Goal: Information Seeking & Learning: Learn about a topic

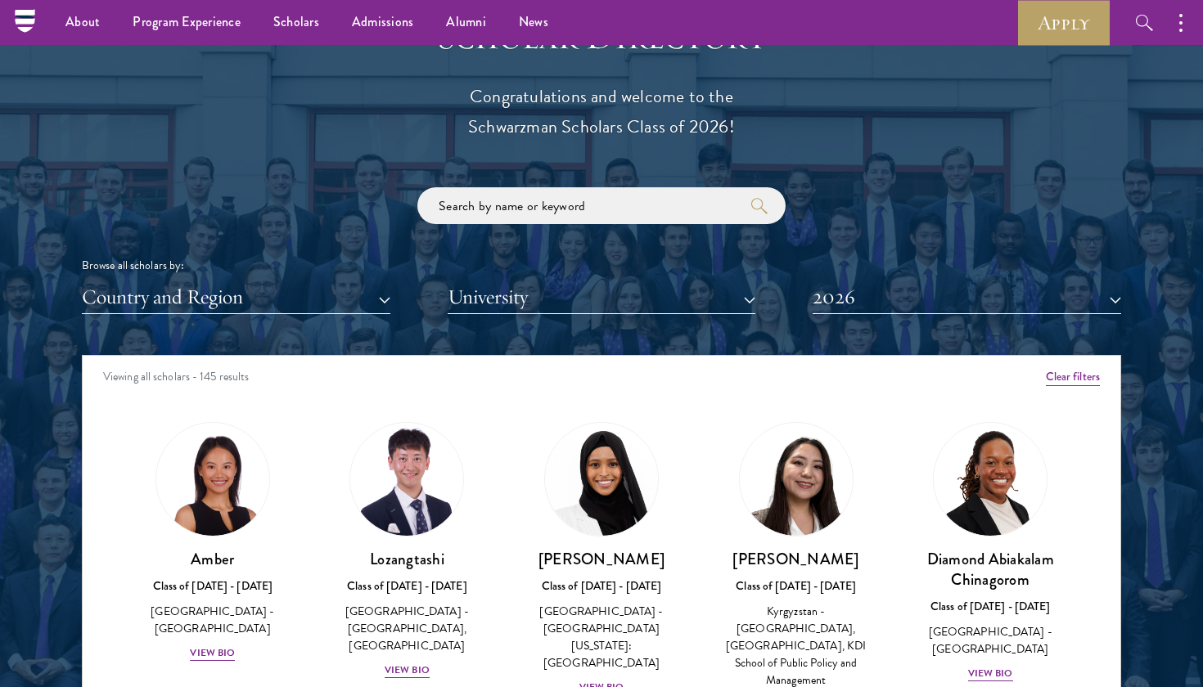
scroll to position [1800, 0]
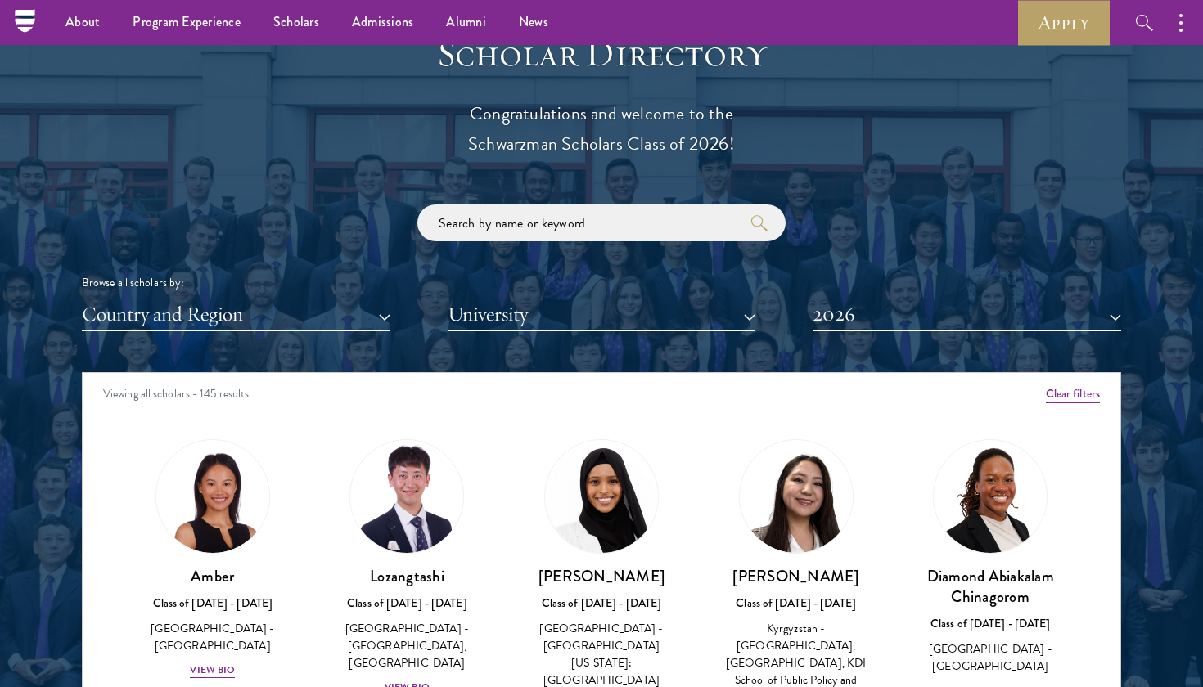
click at [620, 236] on div "Browse all scholars by: Country and Region All Countries and Regions [GEOGRAPHI…" at bounding box center [601, 268] width 1039 height 127
click at [601, 220] on input "search" at bounding box center [601, 223] width 368 height 37
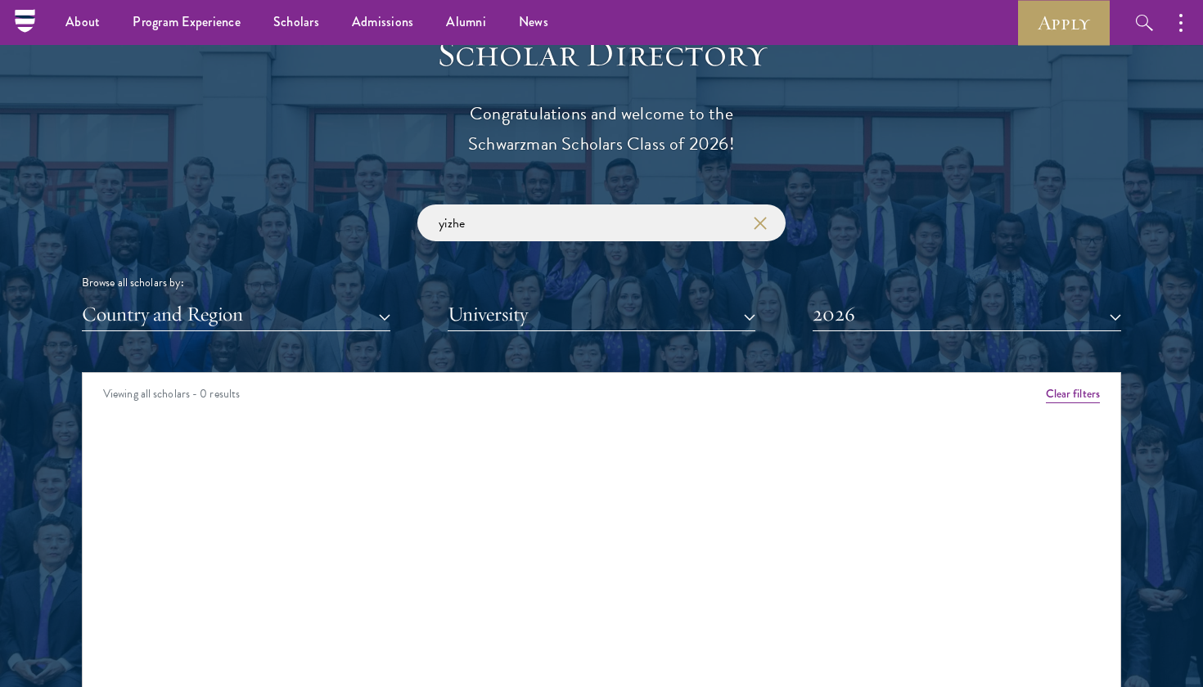
click at [935, 323] on button "2026" at bounding box center [966, 315] width 308 height 34
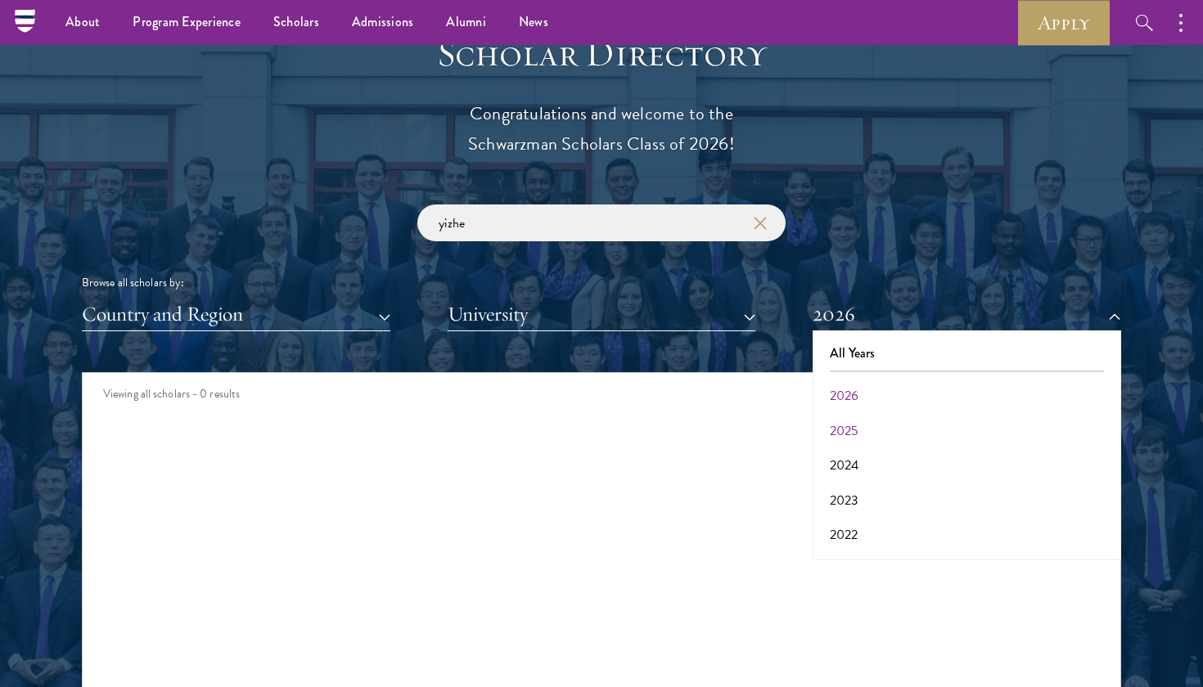
click at [883, 420] on button "2025" at bounding box center [966, 431] width 299 height 34
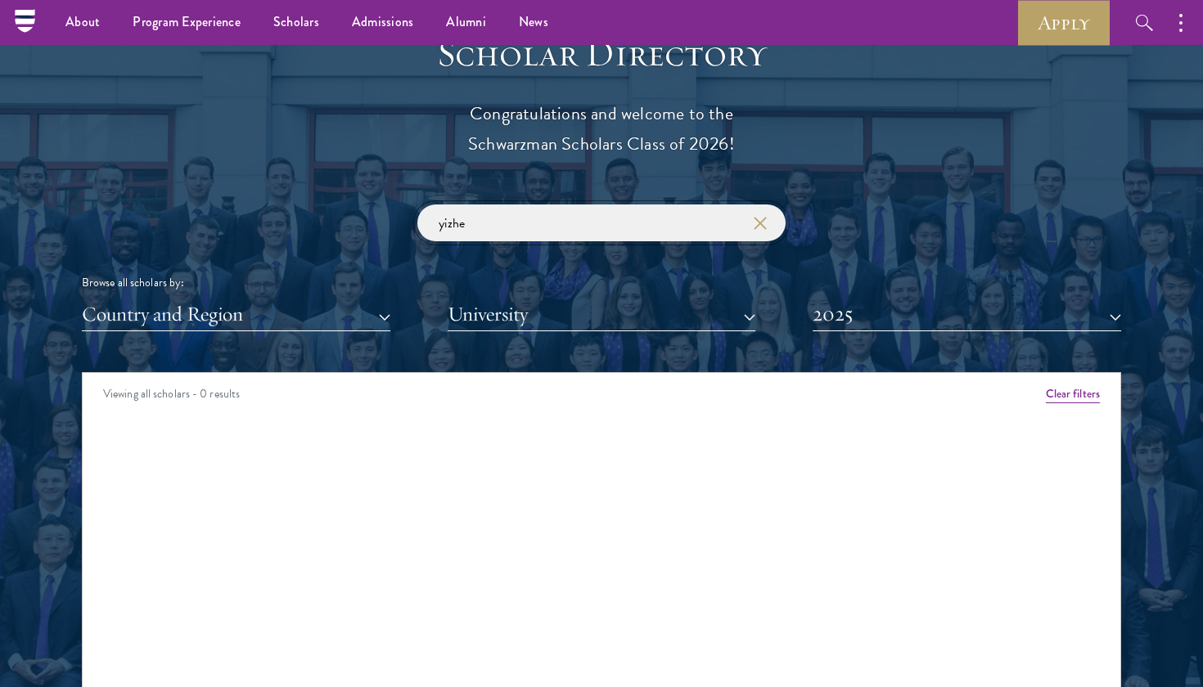
click at [605, 214] on input "yizhe" at bounding box center [601, 223] width 368 height 37
drag, startPoint x: 703, startPoint y: 251, endPoint x: 906, endPoint y: 302, distance: 209.1
click at [906, 302] on button "2025" at bounding box center [966, 315] width 308 height 34
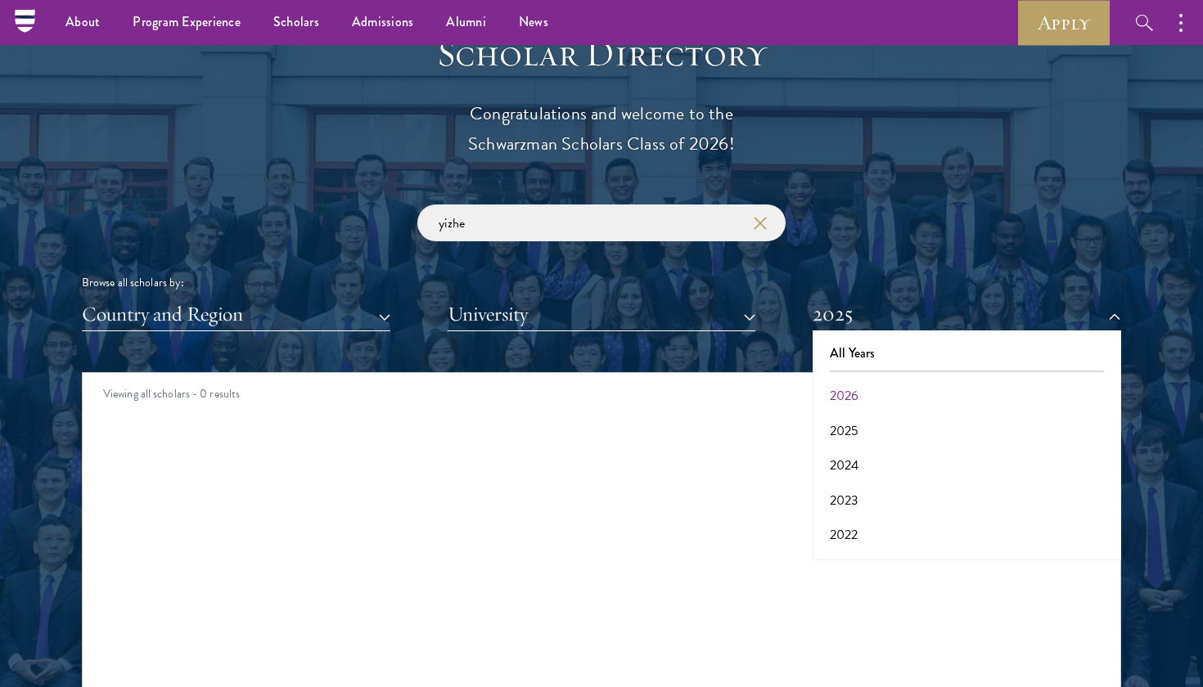
click at [865, 386] on button "2026" at bounding box center [966, 396] width 299 height 34
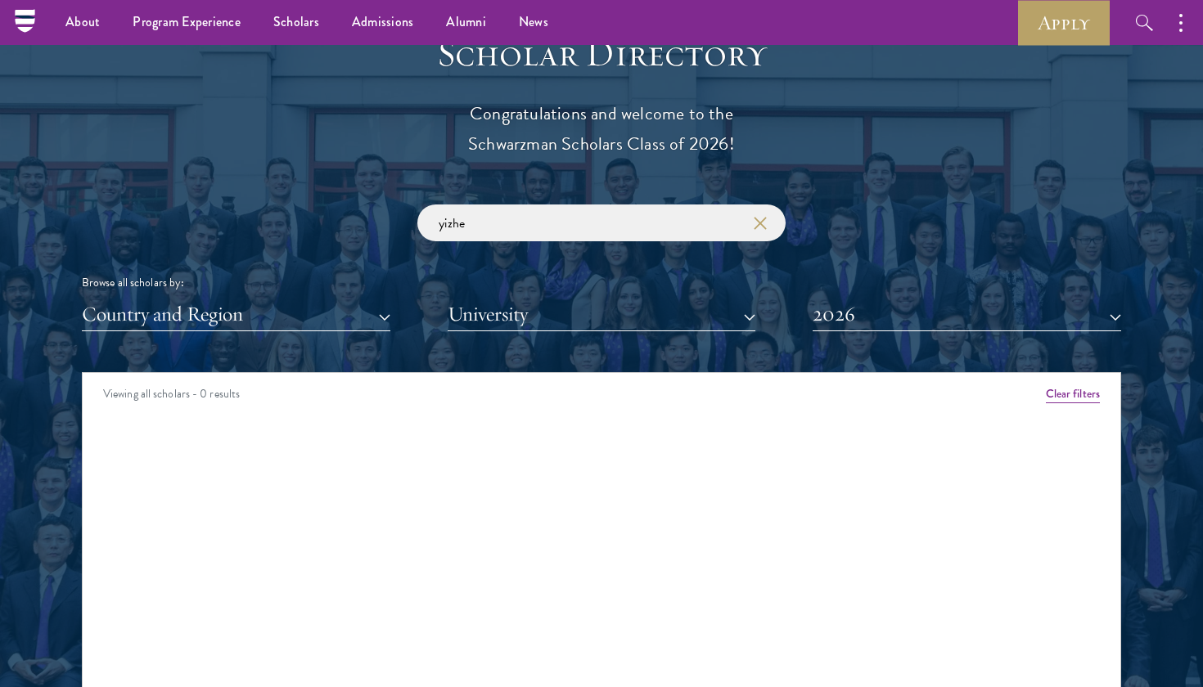
click at [891, 308] on button "2026" at bounding box center [966, 315] width 308 height 34
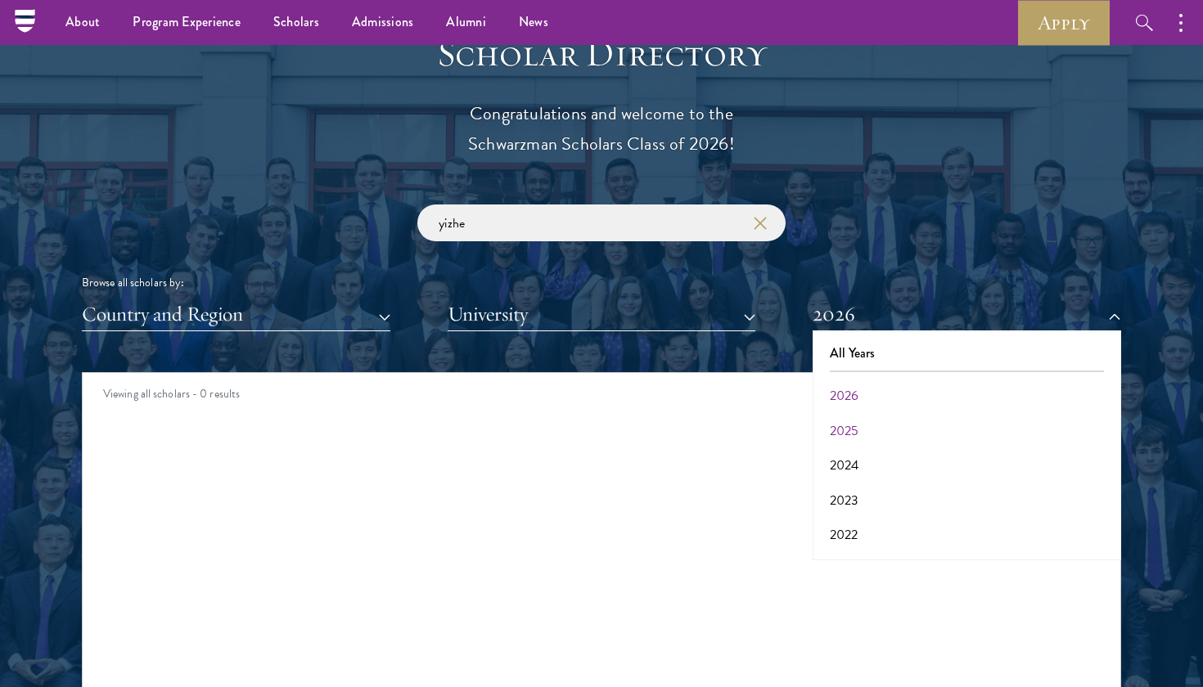
click at [851, 422] on button "2025" at bounding box center [966, 431] width 299 height 34
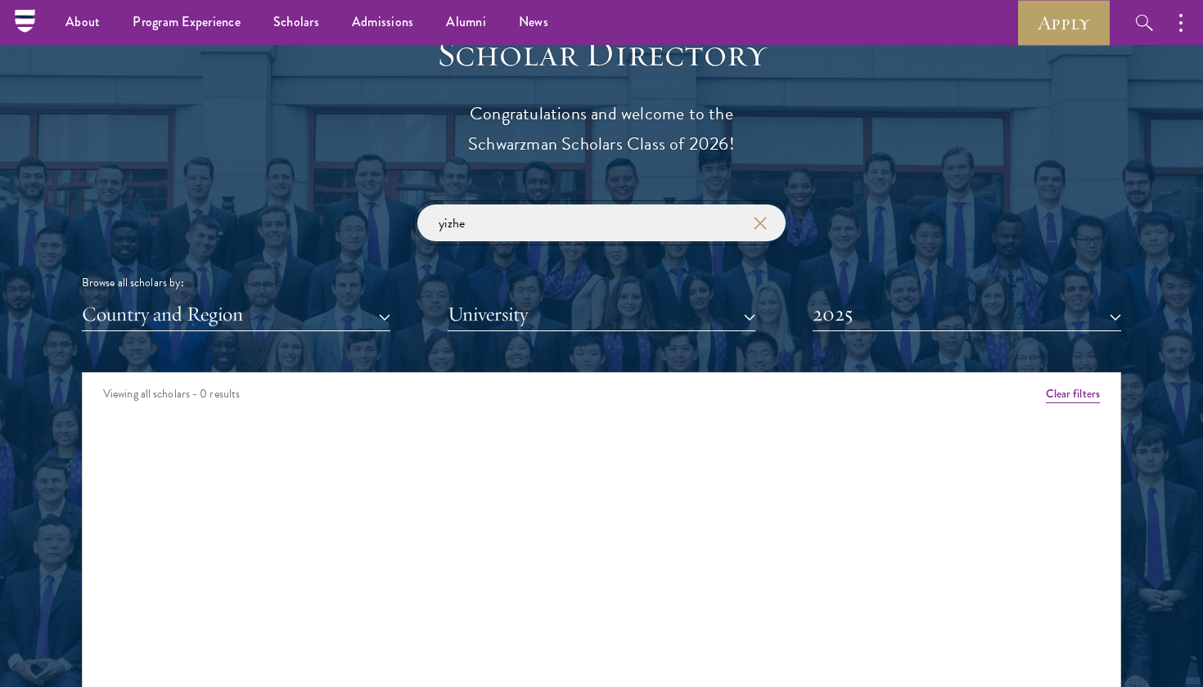
click at [623, 209] on input "yizhe" at bounding box center [601, 223] width 368 height 37
type input "y"
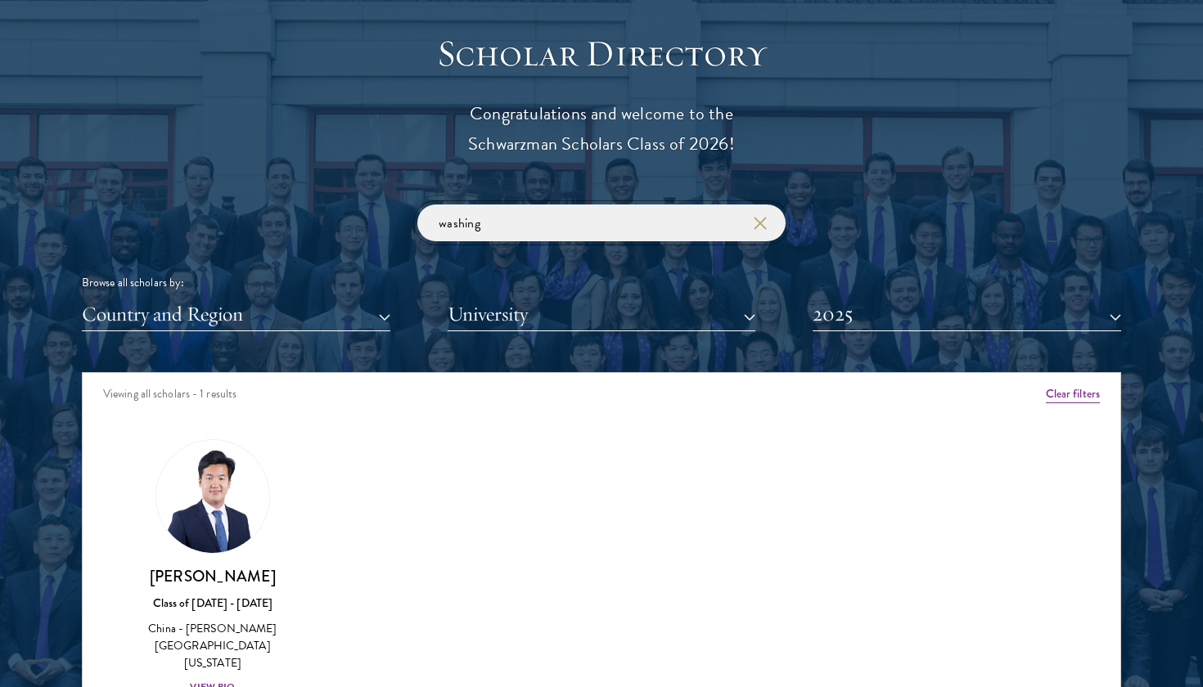
scroll to position [1868, 0]
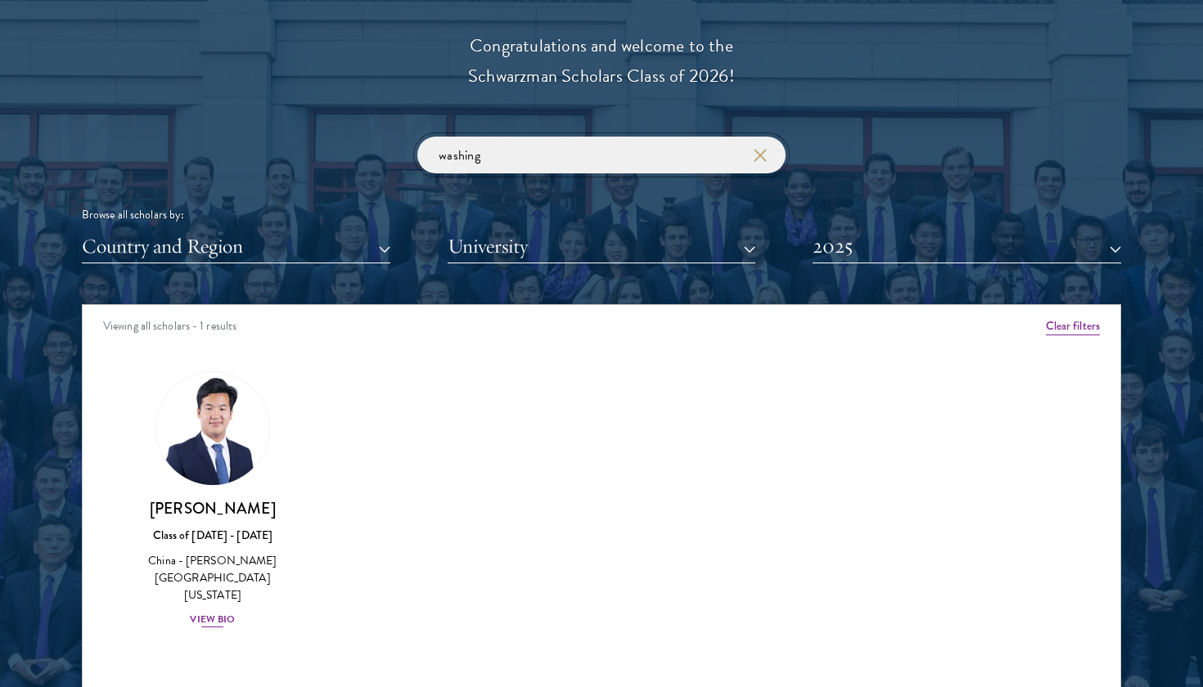
type input "washing"
click at [197, 612] on div "View Bio" at bounding box center [212, 620] width 45 height 16
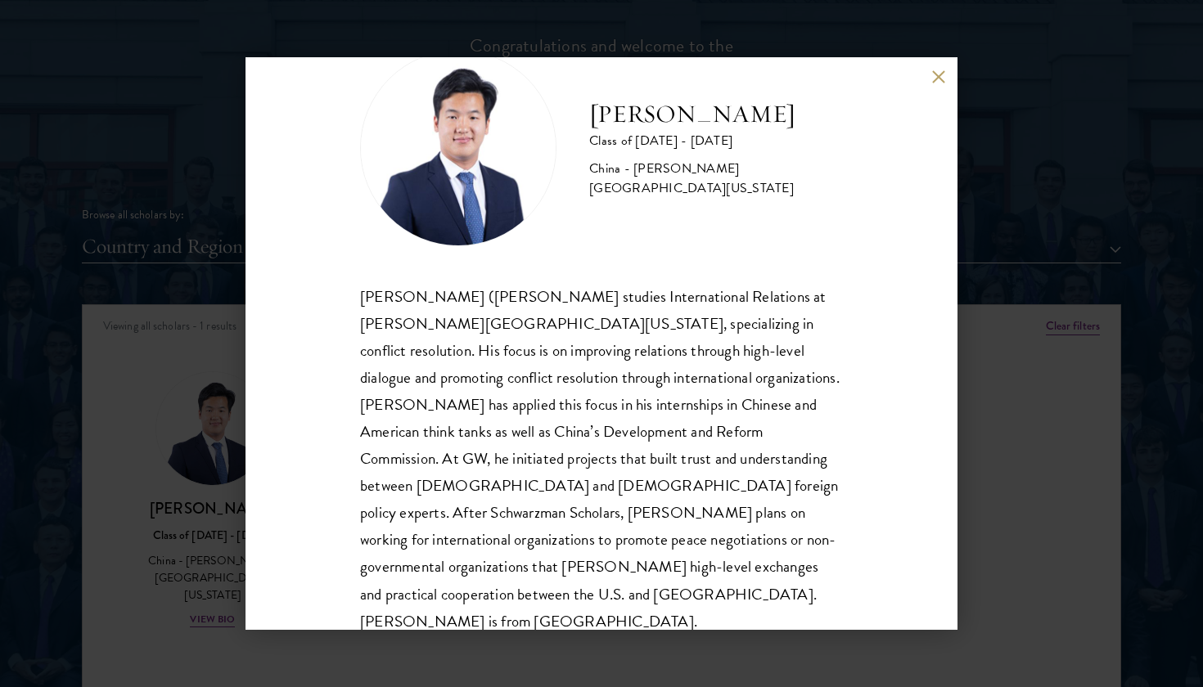
scroll to position [56, 0]
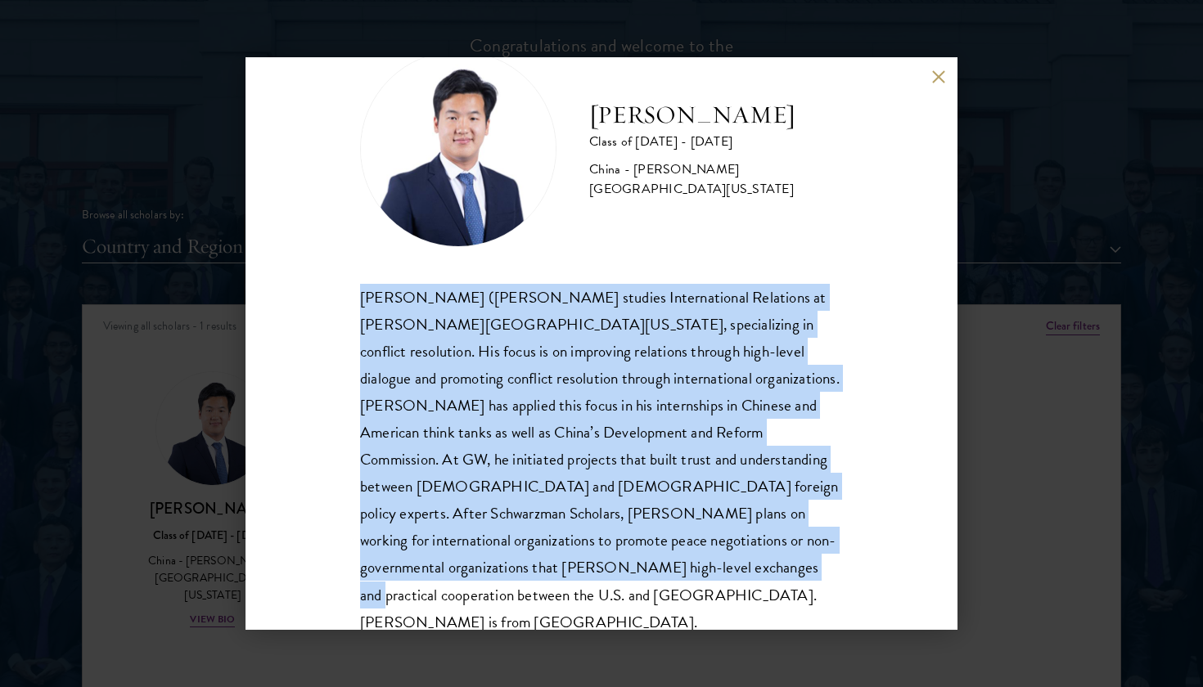
drag, startPoint x: 360, startPoint y: 291, endPoint x: 699, endPoint y: 600, distance: 458.1
click at [699, 600] on div "[PERSON_NAME] Class of [DATE] - [DATE] [GEOGRAPHIC_DATA] - [PERSON_NAME][GEOGRA…" at bounding box center [601, 343] width 712 height 573
copy div "[PERSON_NAME] ([PERSON_NAME] studies International Relations at [PERSON_NAME][G…"
click at [939, 75] on button at bounding box center [938, 77] width 14 height 14
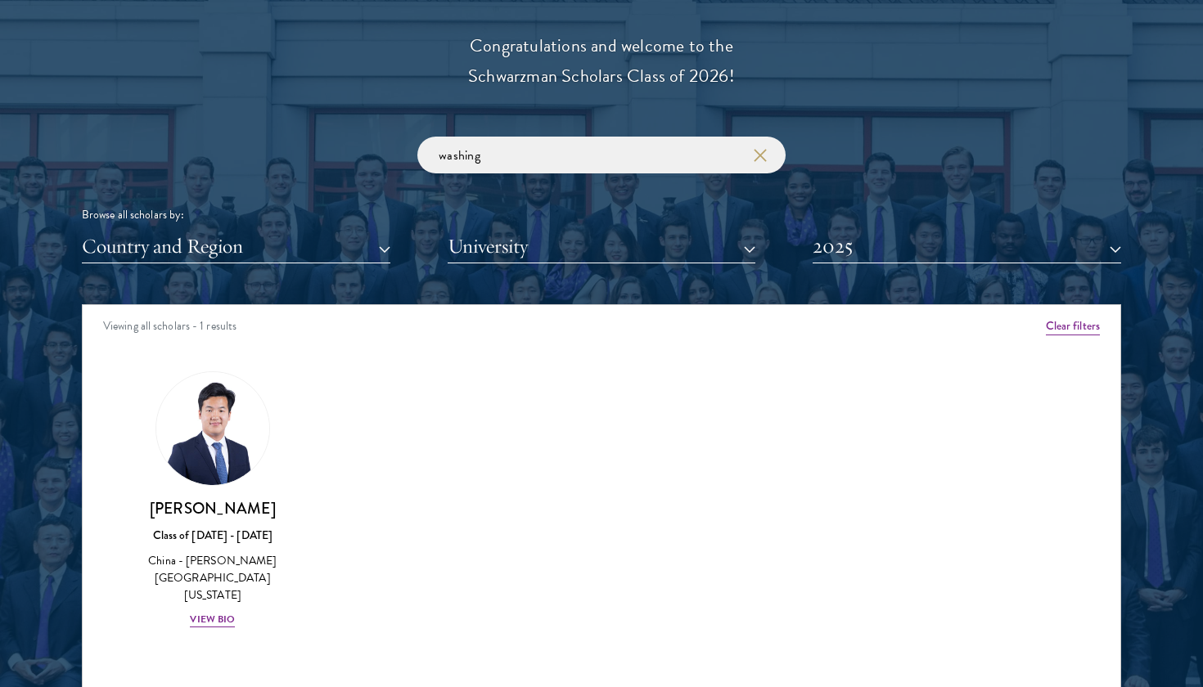
click at [897, 241] on button "2025" at bounding box center [966, 247] width 308 height 34
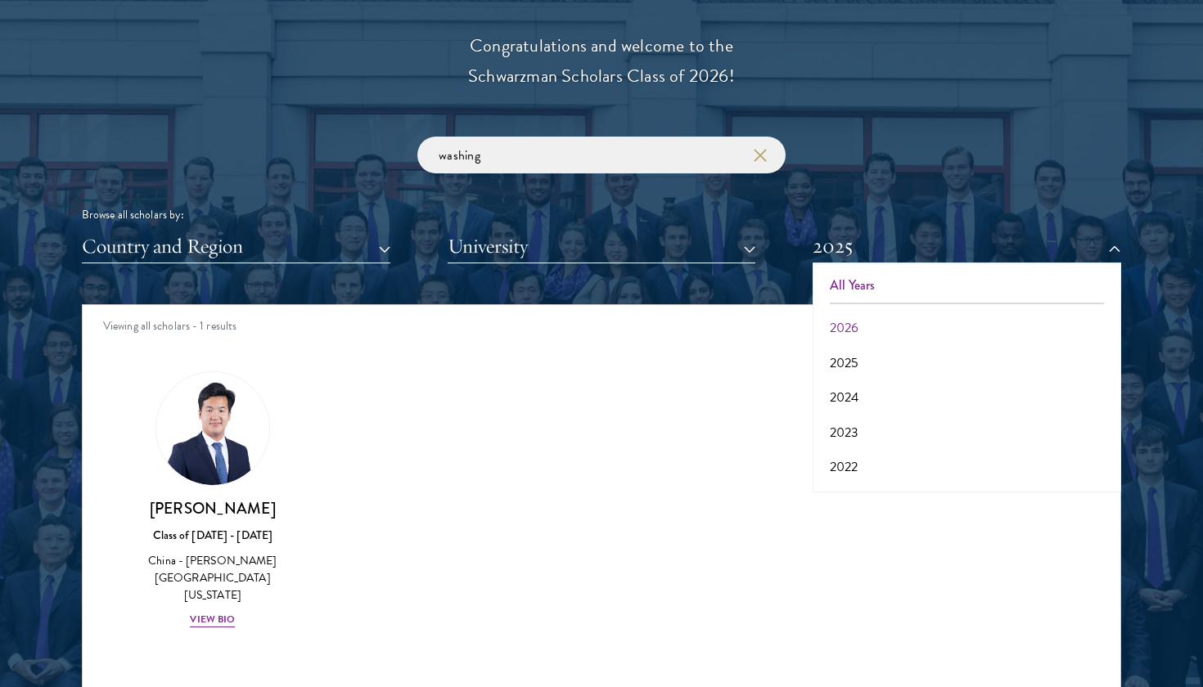
click at [878, 283] on button "All Years" at bounding box center [966, 285] width 299 height 34
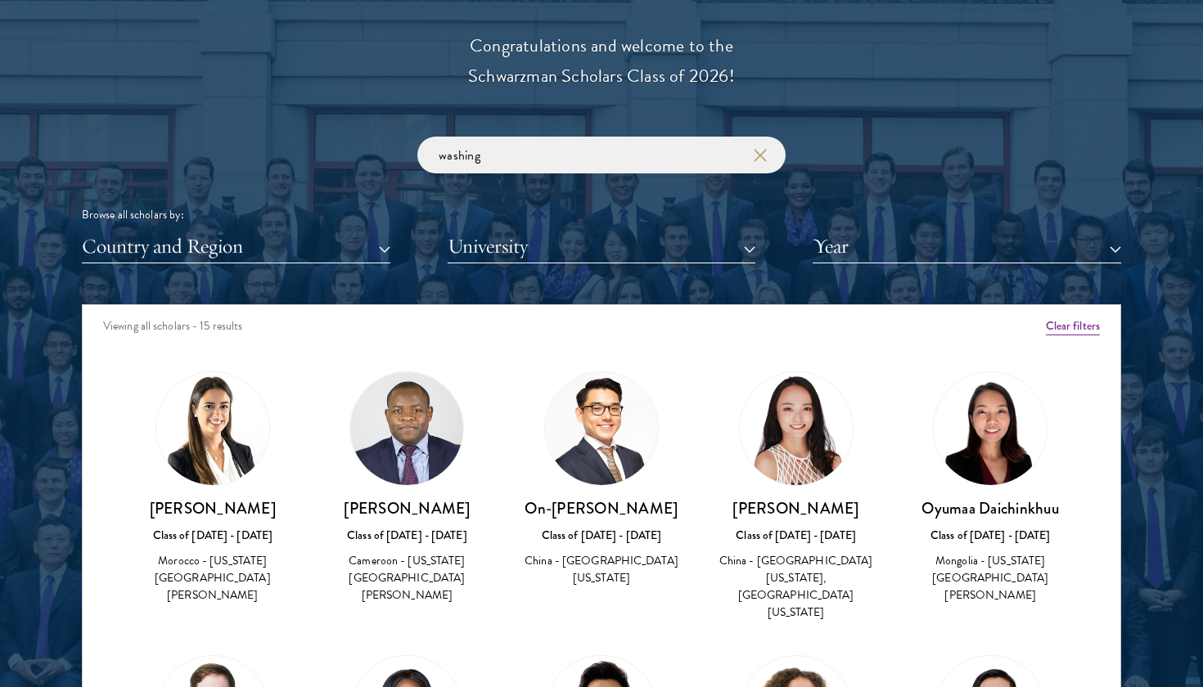
click at [894, 237] on button "Year" at bounding box center [966, 247] width 308 height 34
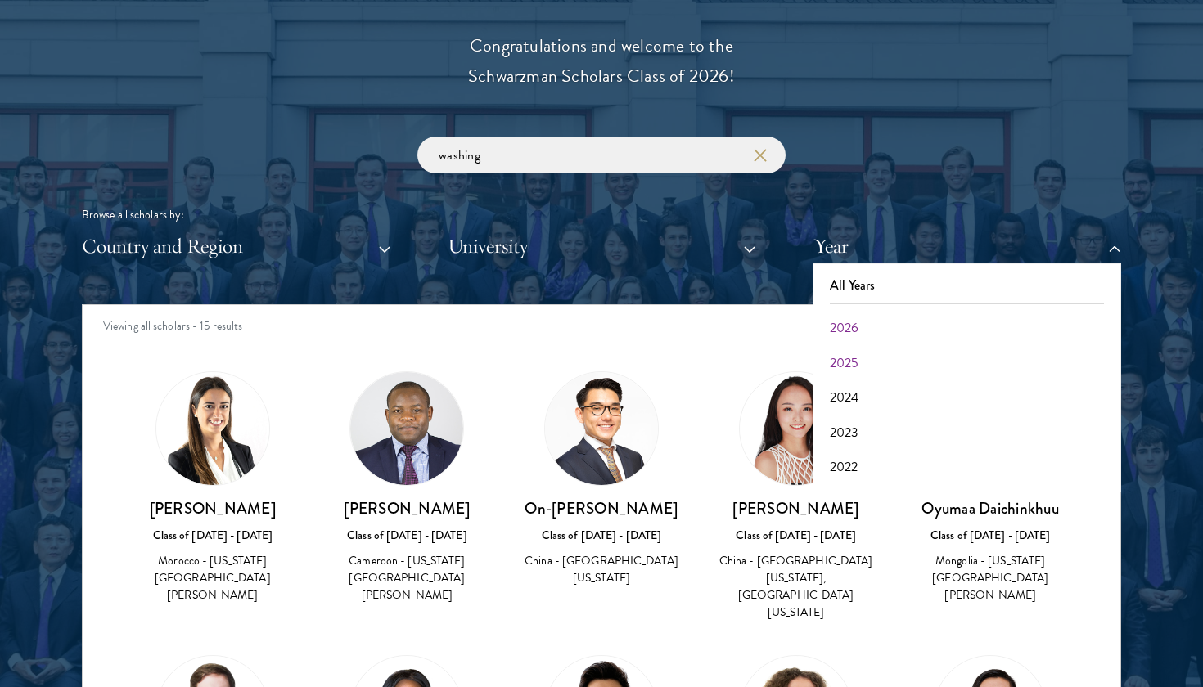
click at [857, 359] on button "2025" at bounding box center [966, 363] width 299 height 34
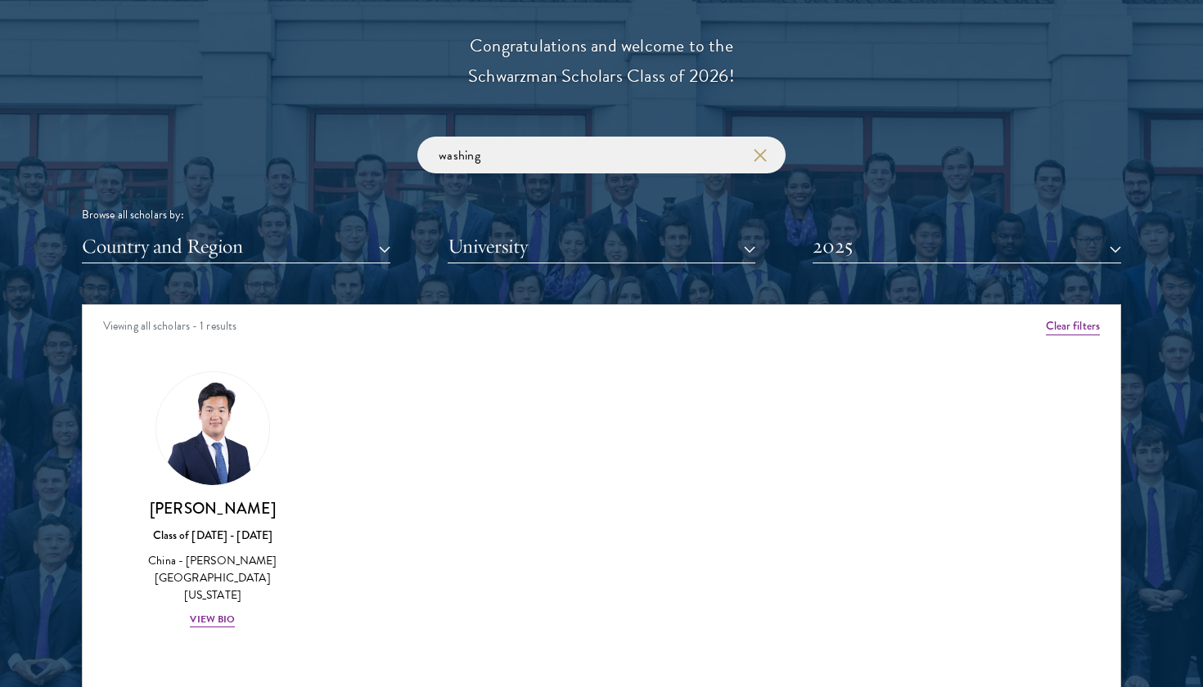
click at [760, 152] on icon "button" at bounding box center [760, 155] width 13 height 13
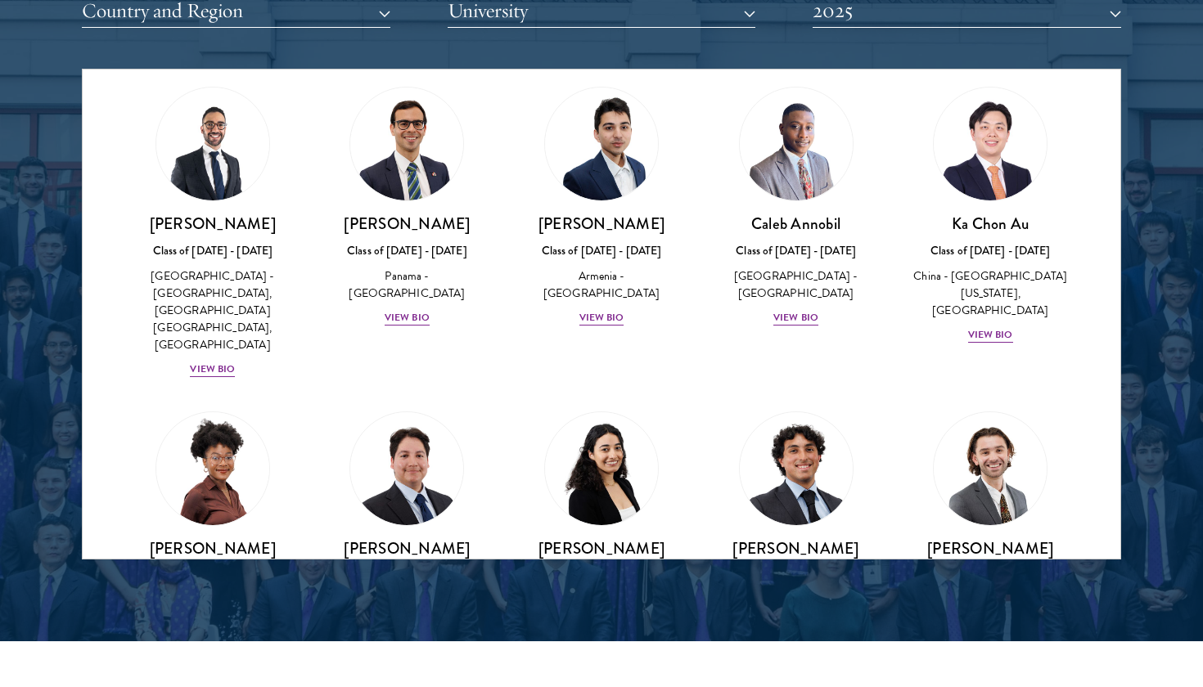
scroll to position [360, 0]
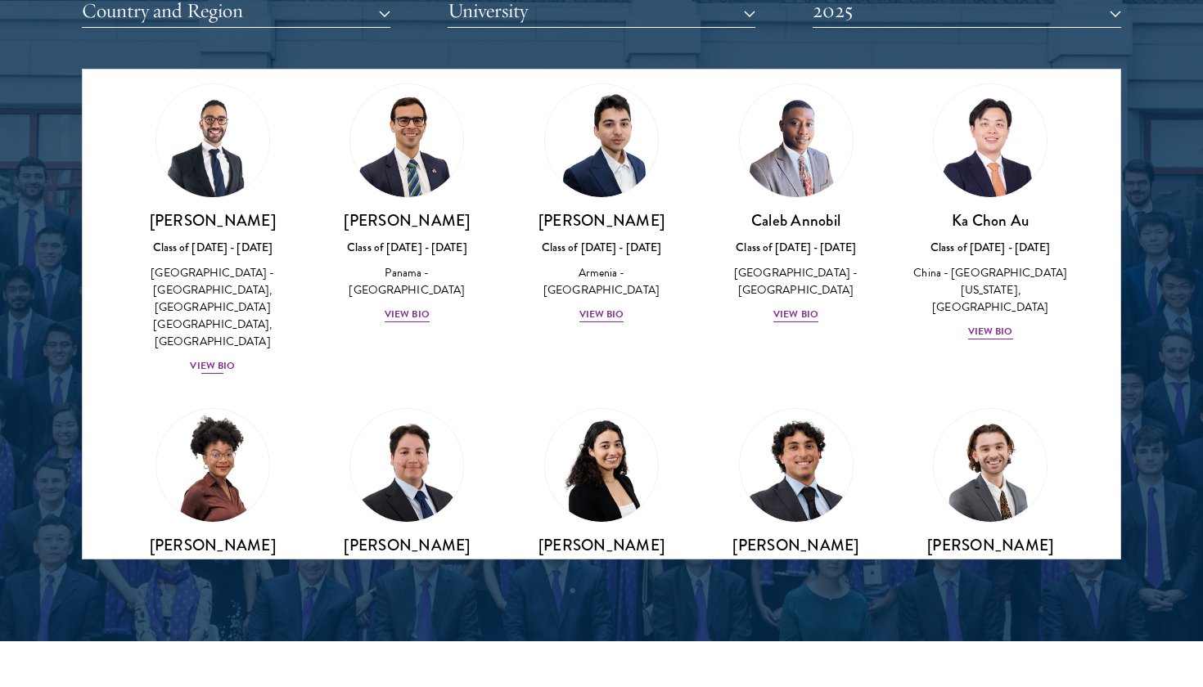
click at [209, 358] on div "View Bio" at bounding box center [212, 366] width 45 height 16
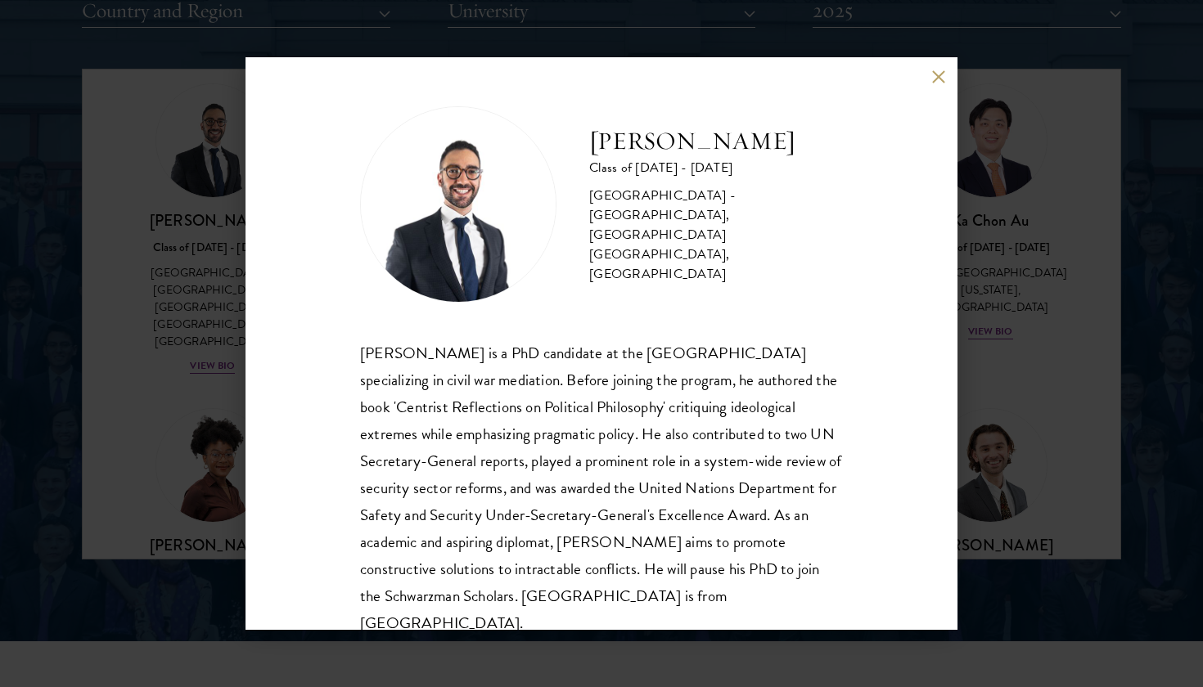
click at [457, 384] on div "[PERSON_NAME] is a PhD candidate at the [GEOGRAPHIC_DATA] specializing in civil…" at bounding box center [601, 489] width 483 height 298
click at [939, 79] on button at bounding box center [938, 77] width 14 height 14
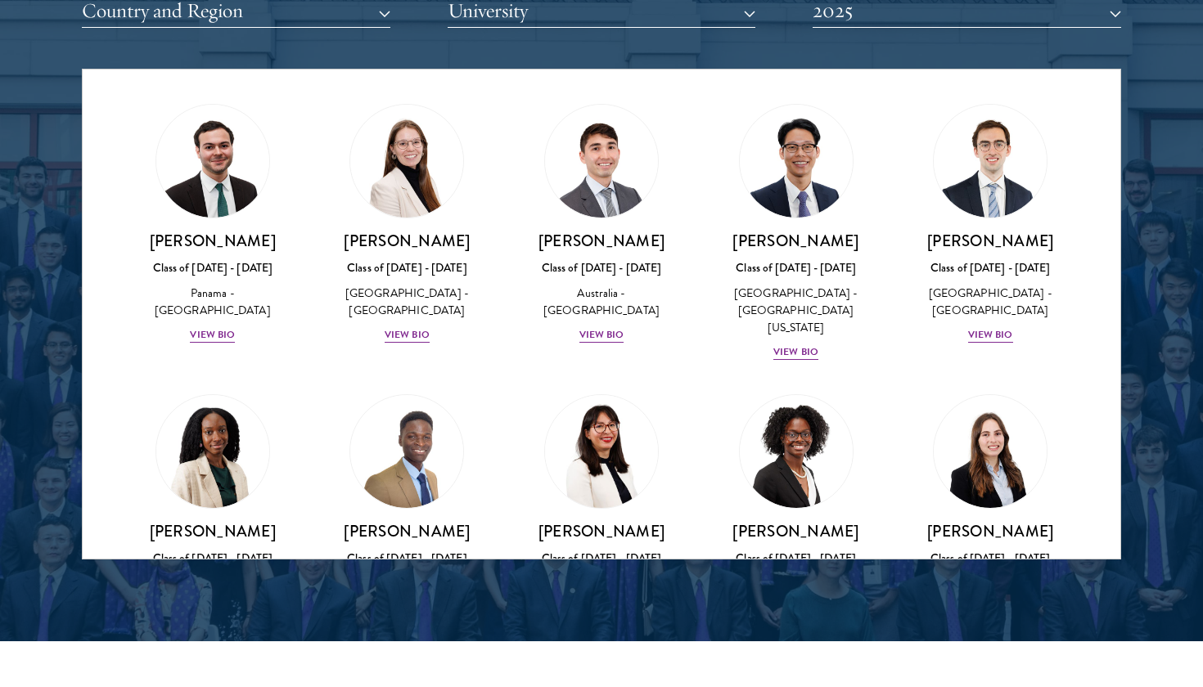
scroll to position [1919, 0]
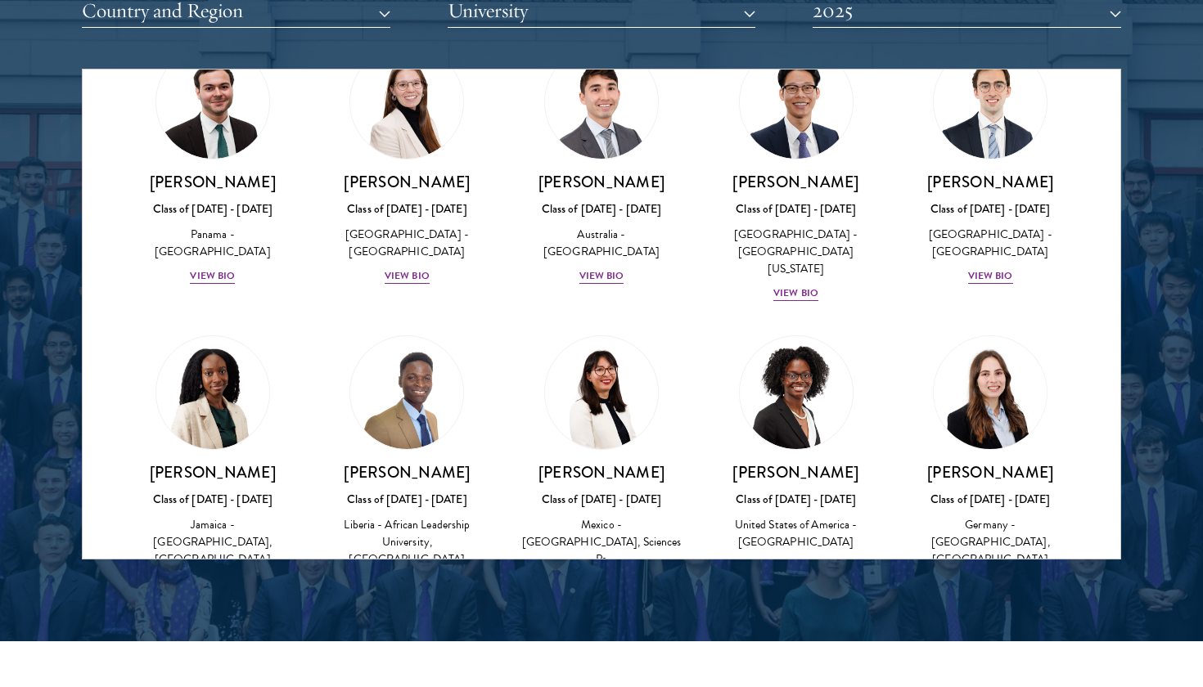
click at [987, 576] on div "View Bio" at bounding box center [990, 584] width 45 height 16
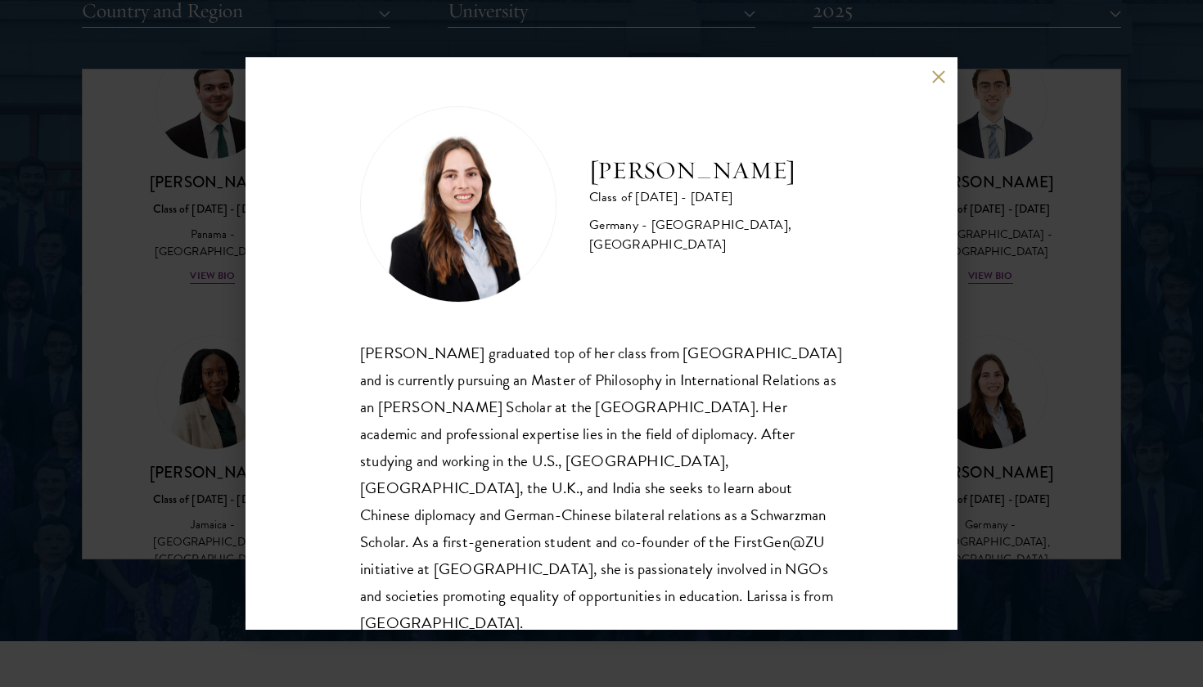
scroll to position [11, 0]
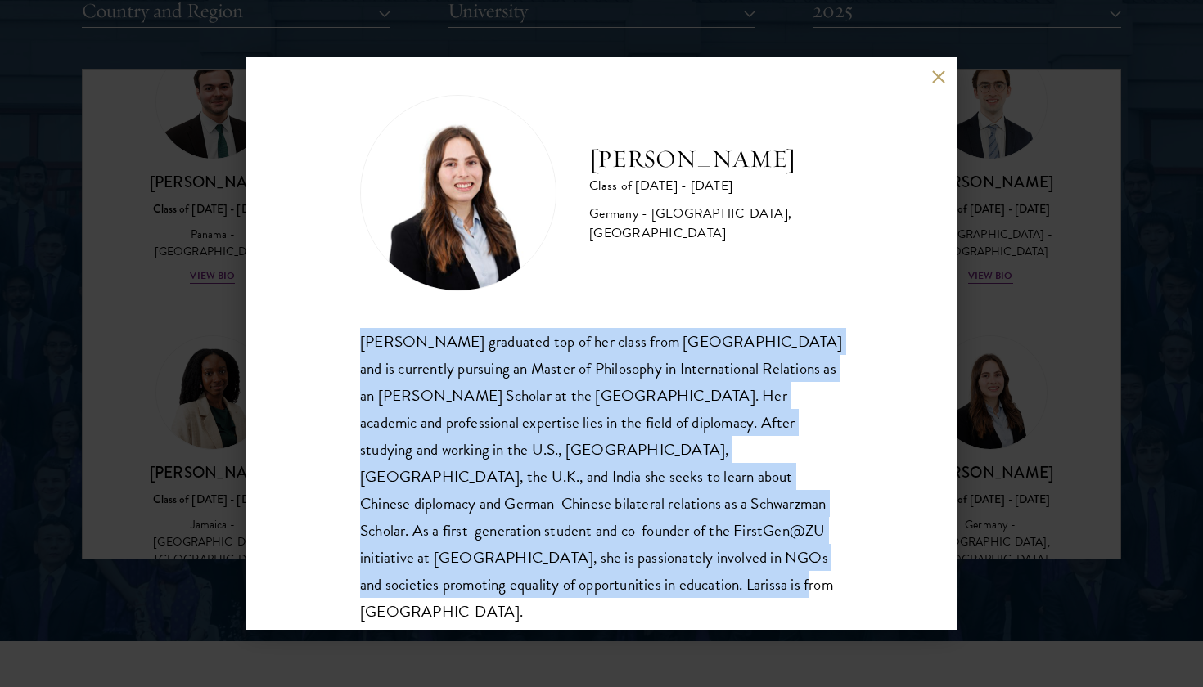
drag, startPoint x: 361, startPoint y: 342, endPoint x: 539, endPoint y: 577, distance: 294.9
click at [539, 577] on div "[PERSON_NAME] graduated top of her class from [GEOGRAPHIC_DATA] and is currentl…" at bounding box center [601, 477] width 483 height 298
copy div "[PERSON_NAME] graduated top of her class from [GEOGRAPHIC_DATA] and is currentl…"
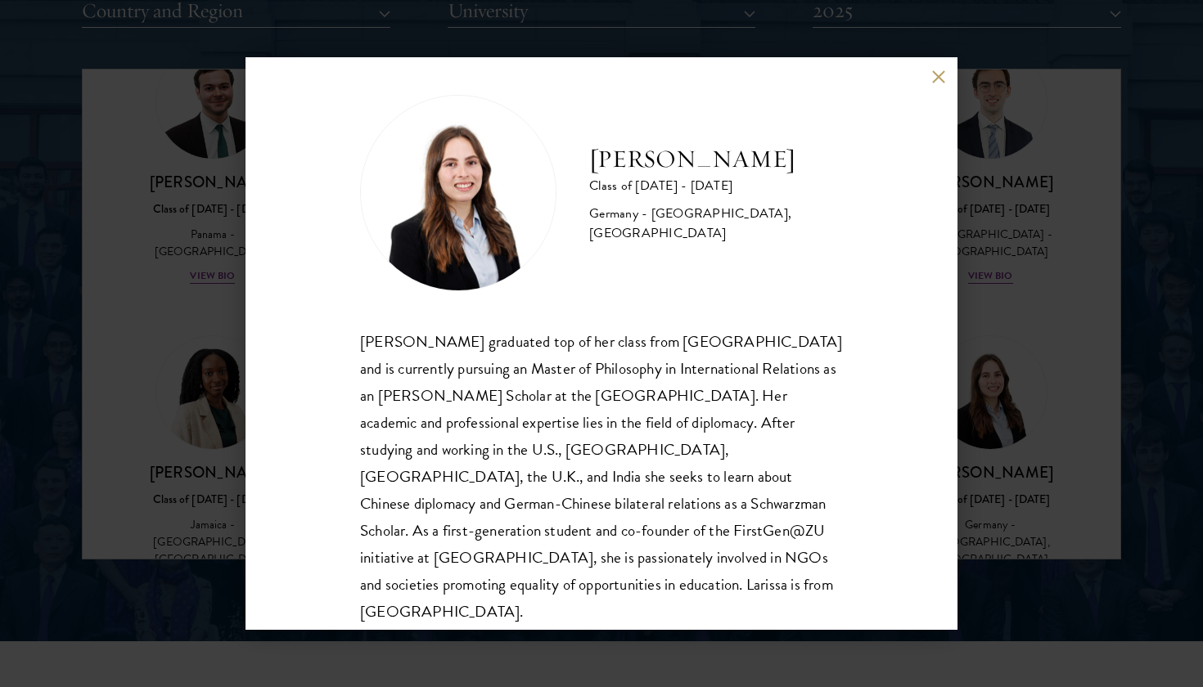
click at [947, 78] on div "[PERSON_NAME] Class of [DATE] - [DATE] [GEOGRAPHIC_DATA] - [GEOGRAPHIC_DATA], […" at bounding box center [601, 343] width 712 height 573
click at [940, 78] on button at bounding box center [938, 77] width 14 height 14
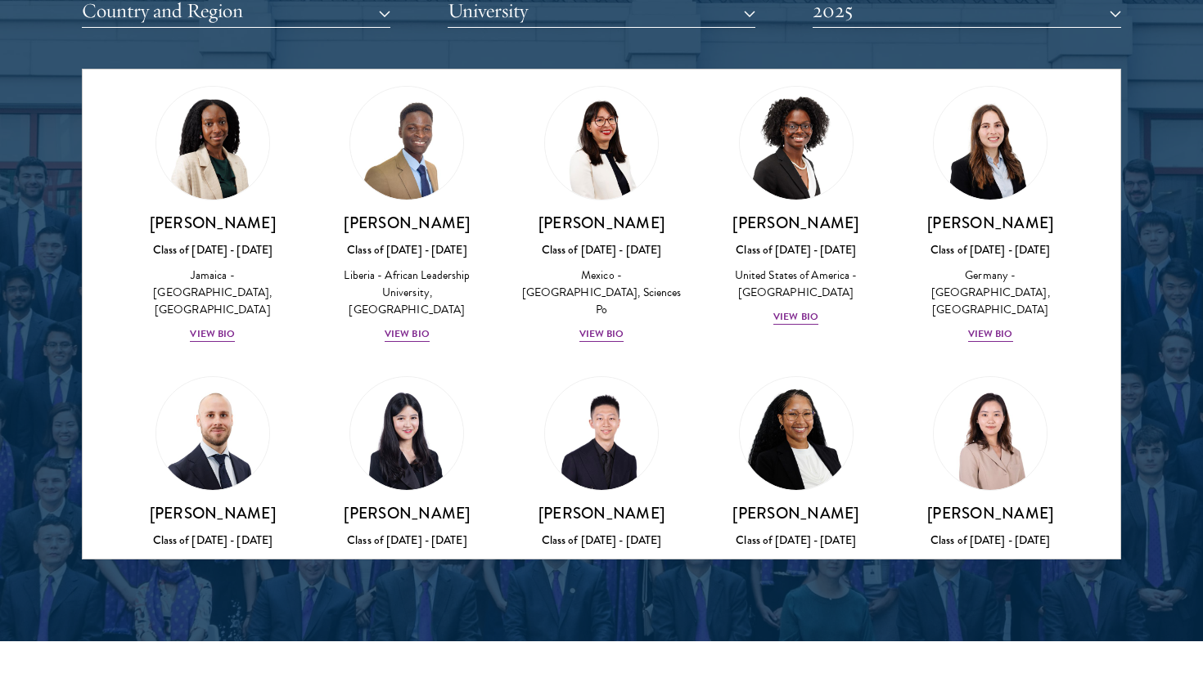
scroll to position [2197, 0]
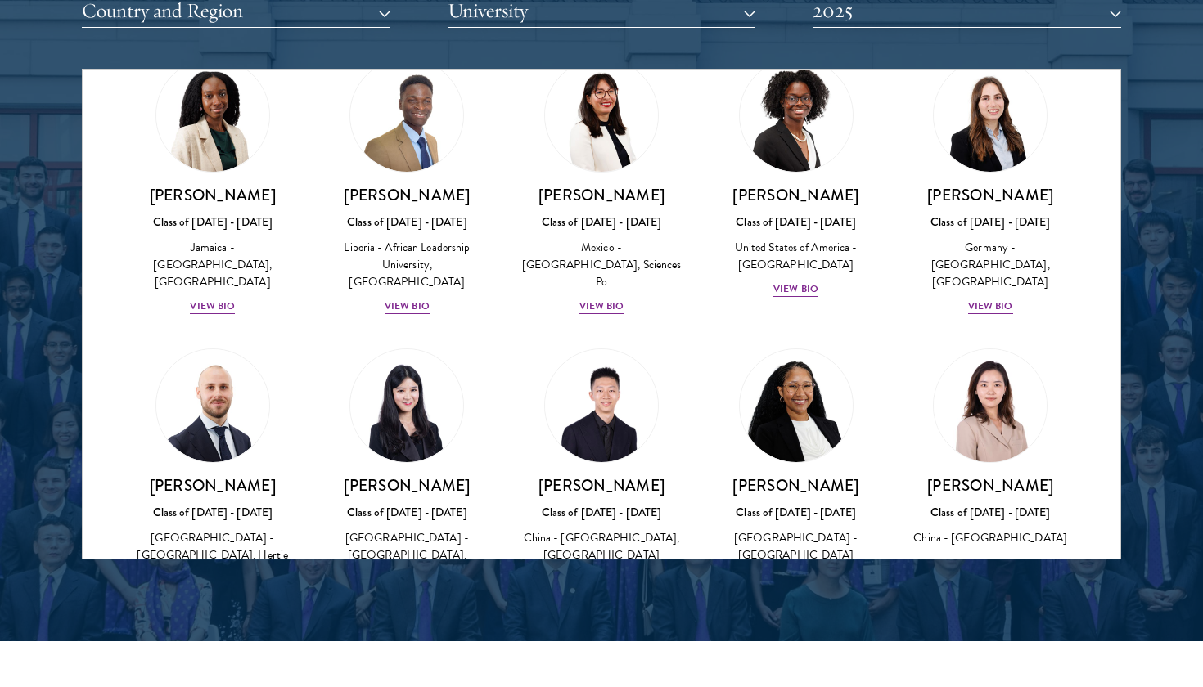
click at [990, 555] on div "View Bio" at bounding box center [990, 563] width 45 height 16
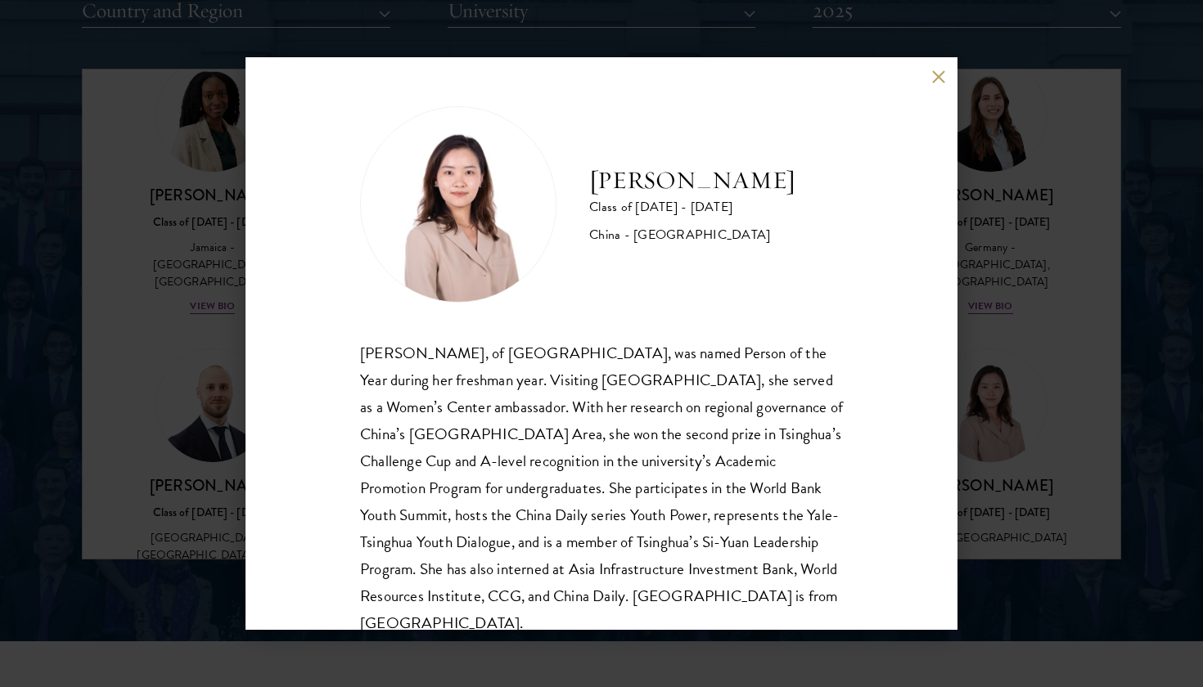
click at [621, 377] on div "[PERSON_NAME], of [GEOGRAPHIC_DATA], was named Person of the Year during her fr…" at bounding box center [601, 489] width 483 height 298
click at [616, 388] on div "[PERSON_NAME], of [GEOGRAPHIC_DATA], was named Person of the Year during her fr…" at bounding box center [601, 489] width 483 height 298
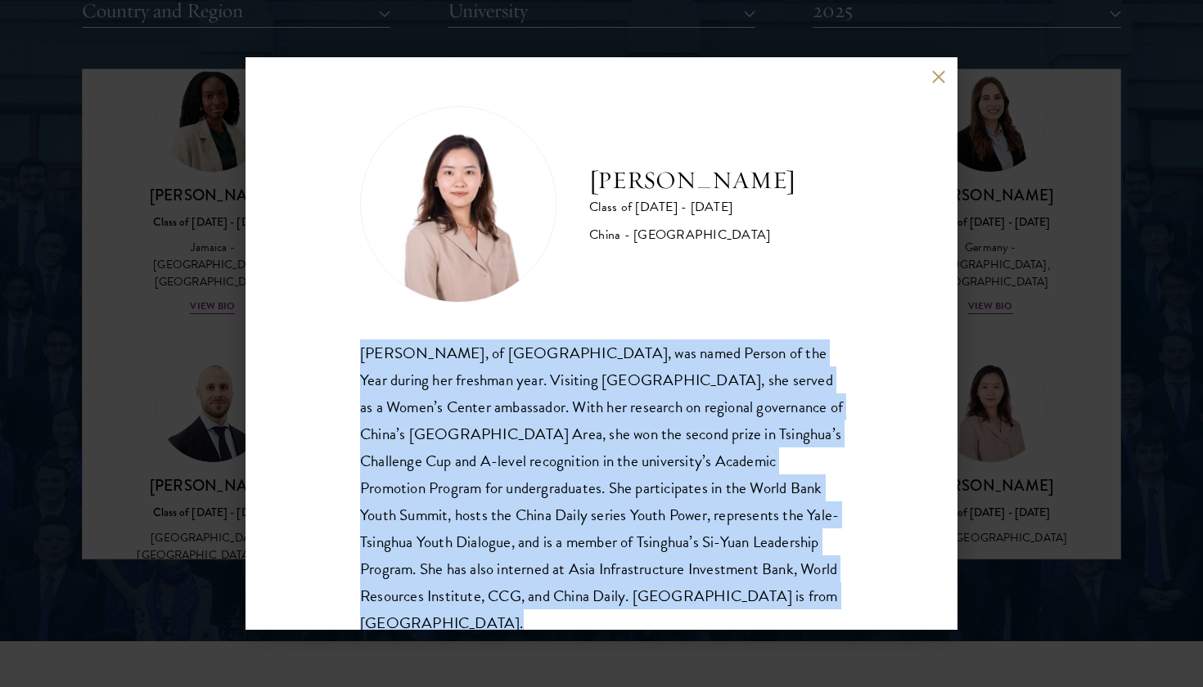
click at [616, 388] on div "[PERSON_NAME], of [GEOGRAPHIC_DATA], was named Person of the Year during her fr…" at bounding box center [601, 489] width 483 height 298
click at [609, 391] on div "[PERSON_NAME], of [GEOGRAPHIC_DATA], was named Person of the Year during her fr…" at bounding box center [601, 489] width 483 height 298
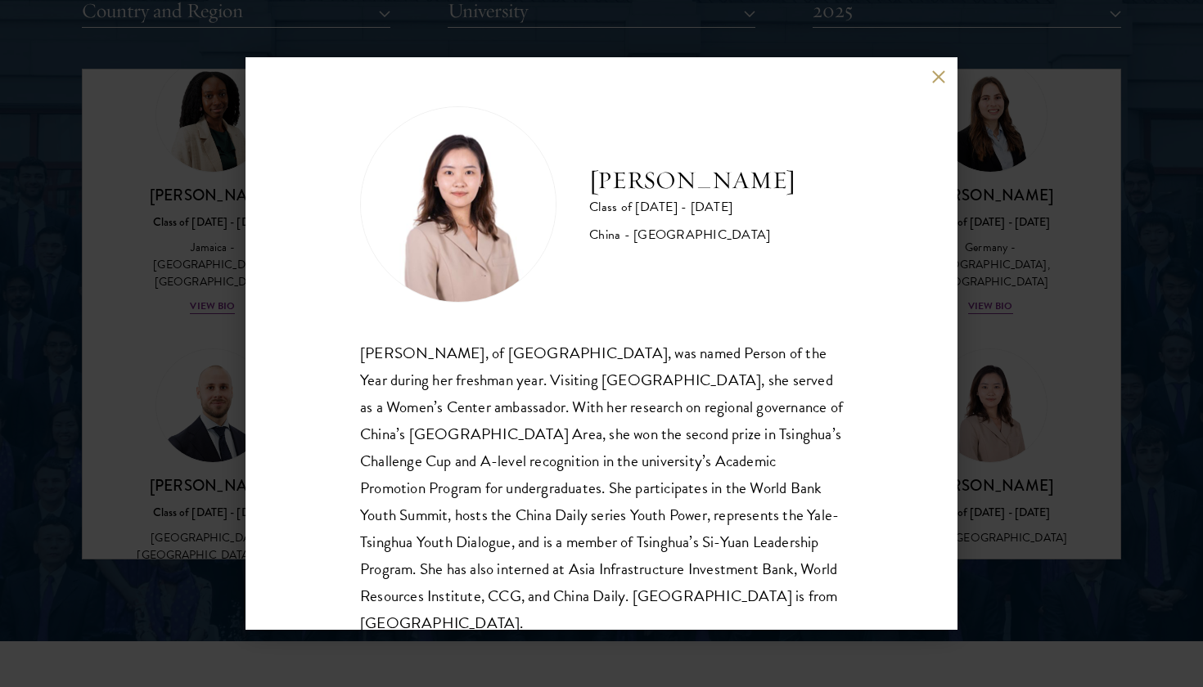
click at [609, 391] on div "[PERSON_NAME], of [GEOGRAPHIC_DATA], was named Person of the Year during her fr…" at bounding box center [601, 489] width 483 height 298
click at [610, 397] on div "[PERSON_NAME], of [GEOGRAPHIC_DATA], was named Person of the Year during her fr…" at bounding box center [601, 489] width 483 height 298
click at [608, 400] on div "[PERSON_NAME], of [GEOGRAPHIC_DATA], was named Person of the Year during her fr…" at bounding box center [601, 489] width 483 height 298
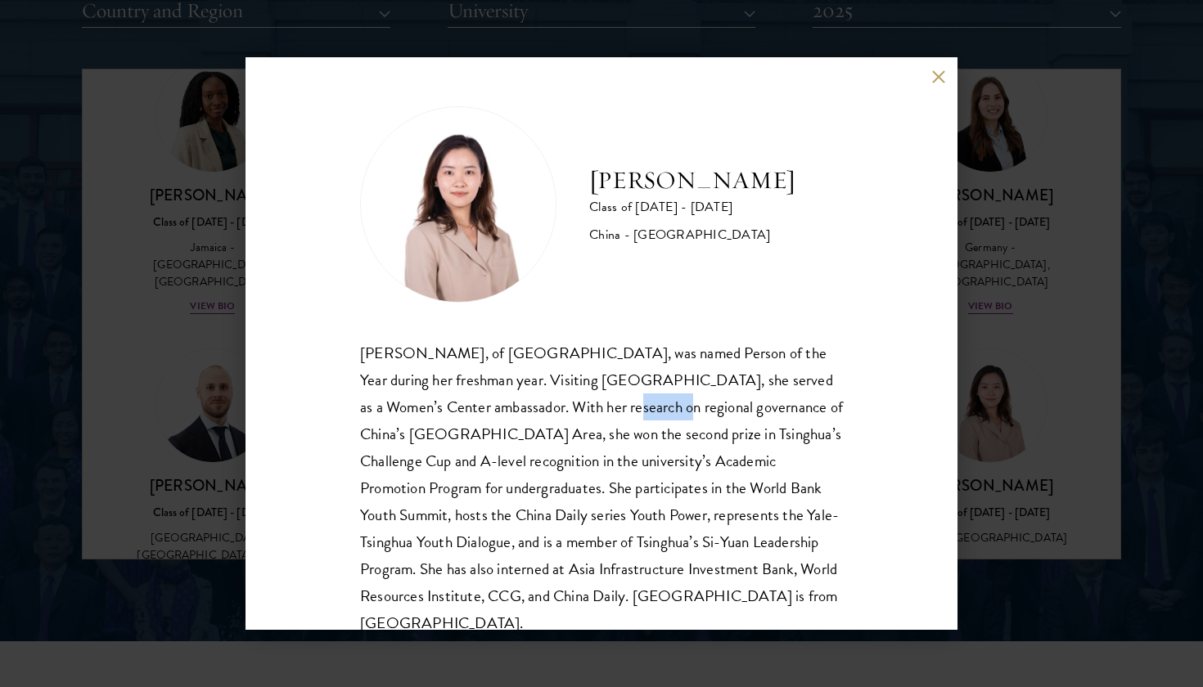
click at [608, 410] on div "[PERSON_NAME], of [GEOGRAPHIC_DATA], was named Person of the Year during her fr…" at bounding box center [601, 489] width 483 height 298
click at [608, 412] on div "[PERSON_NAME], of [GEOGRAPHIC_DATA], was named Person of the Year during her fr…" at bounding box center [601, 489] width 483 height 298
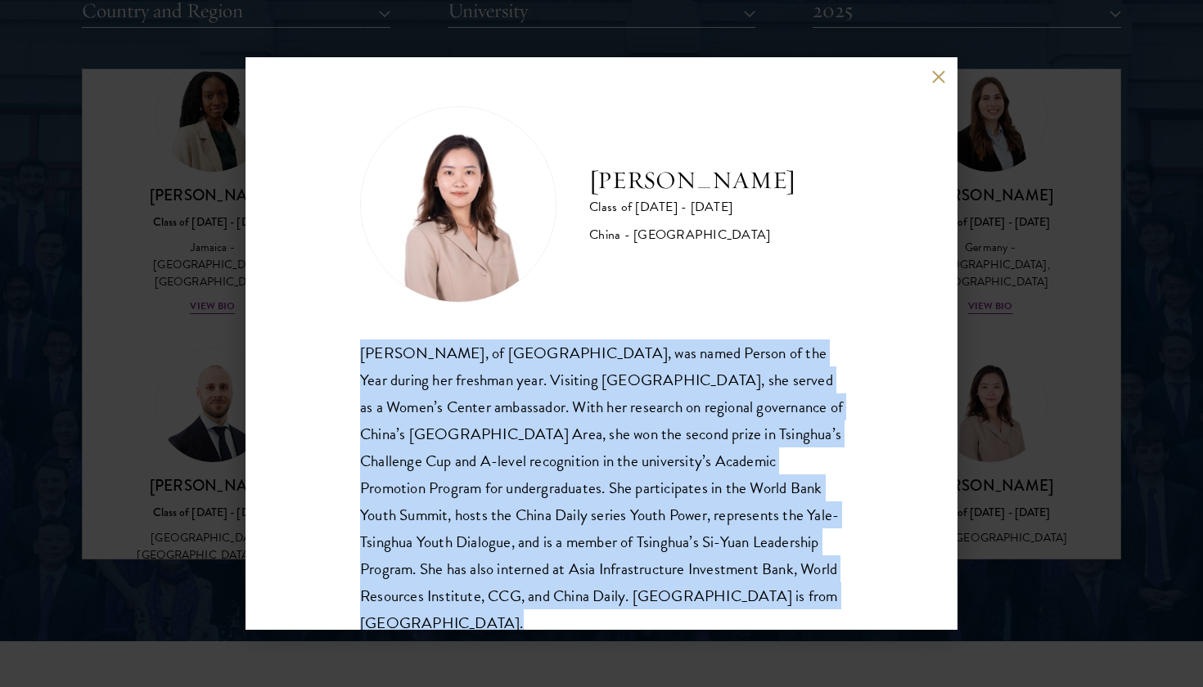
click at [608, 412] on div "[PERSON_NAME], of [GEOGRAPHIC_DATA], was named Person of the Year during her fr…" at bounding box center [601, 489] width 483 height 298
click at [541, 404] on div "[PERSON_NAME], of [GEOGRAPHIC_DATA], was named Person of the Year during her fr…" at bounding box center [601, 489] width 483 height 298
drag, startPoint x: 356, startPoint y: 353, endPoint x: 706, endPoint y: 605, distance: 431.4
click at [706, 605] on div "[PERSON_NAME] Class of [DATE] - [DATE] [GEOGRAPHIC_DATA] - [GEOGRAPHIC_DATA] [P…" at bounding box center [601, 343] width 712 height 573
copy div "[PERSON_NAME], of [GEOGRAPHIC_DATA], was named Person of the Year during her fr…"
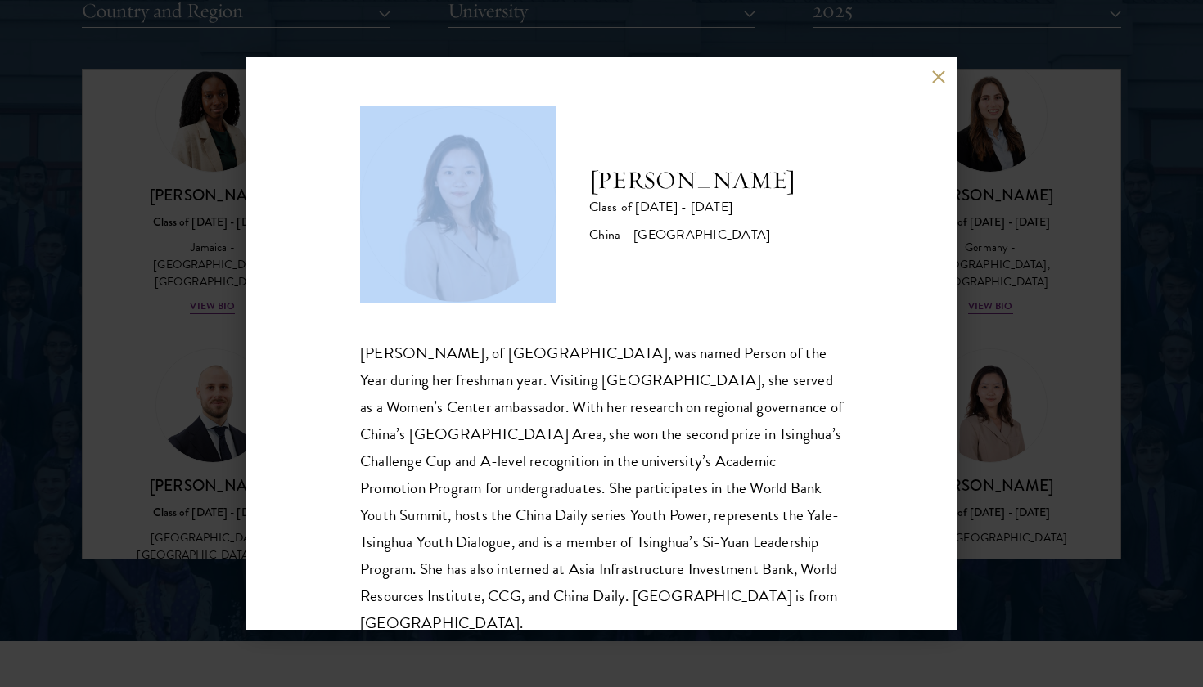
click at [942, 70] on div "[PERSON_NAME] Class of [DATE] - [DATE] [GEOGRAPHIC_DATA] - [GEOGRAPHIC_DATA] [P…" at bounding box center [601, 343] width 712 height 573
click at [939, 70] on button at bounding box center [938, 77] width 14 height 14
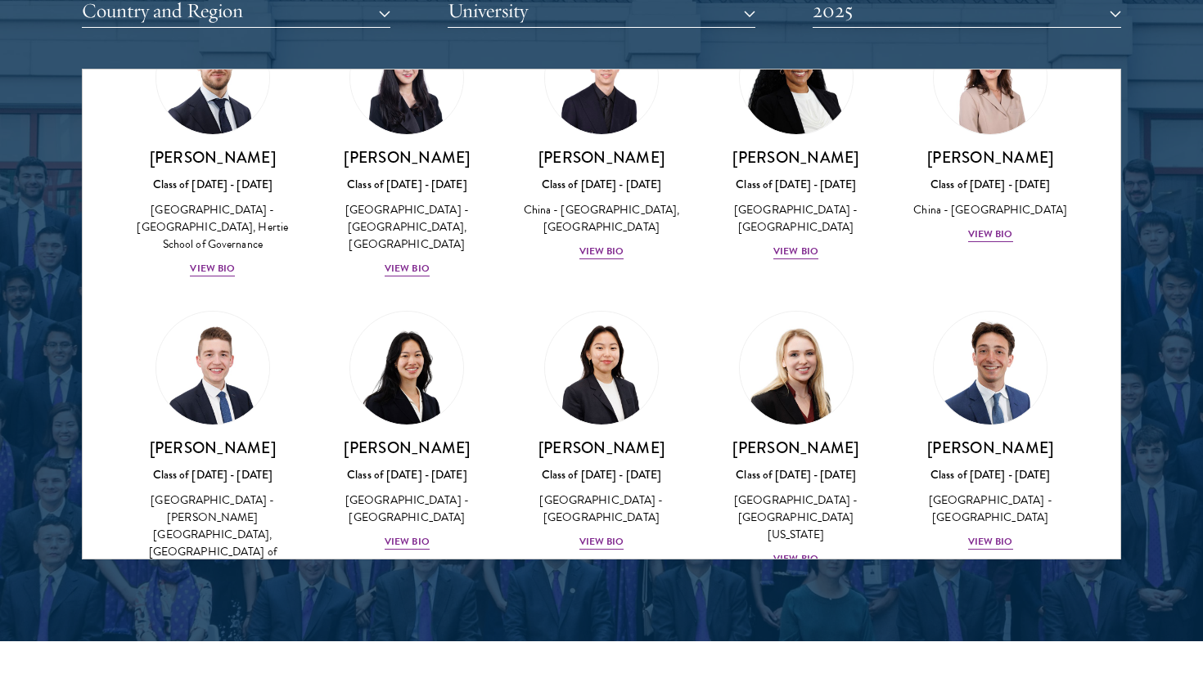
scroll to position [2538, 0]
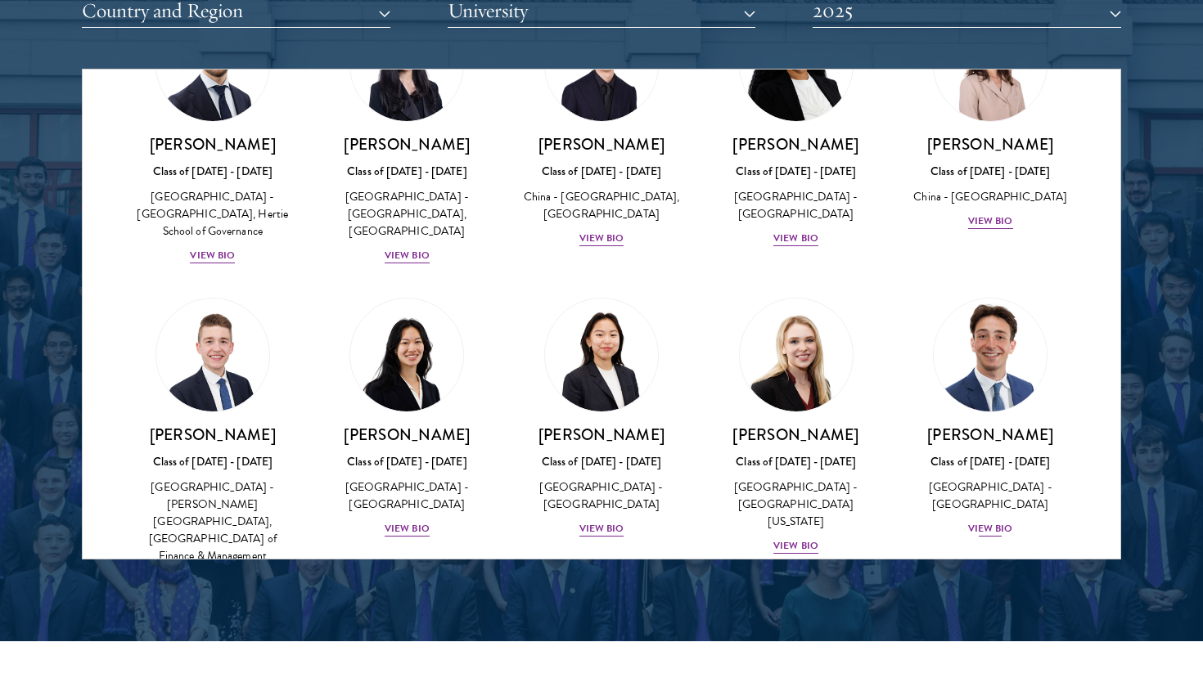
click at [987, 521] on div "View Bio" at bounding box center [990, 529] width 45 height 16
